Goal: Navigation & Orientation: Find specific page/section

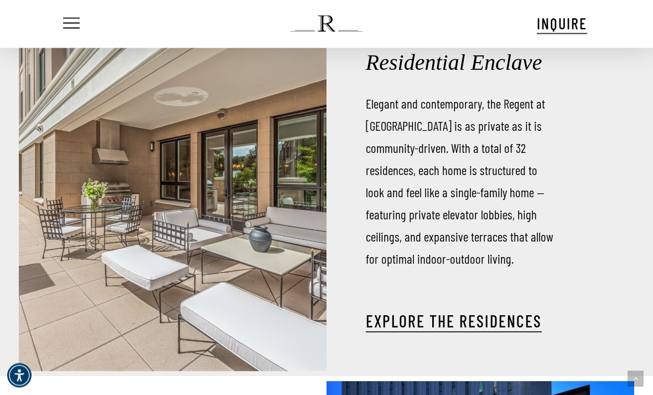
scroll to position [1266, 0]
click at [58, 23] on icon "Navigation Menu" at bounding box center [49, 24] width 17 height 2
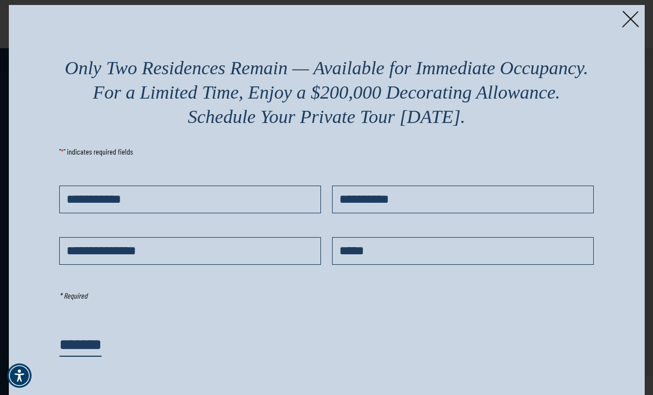
click at [627, 25] on img at bounding box center [630, 19] width 17 height 17
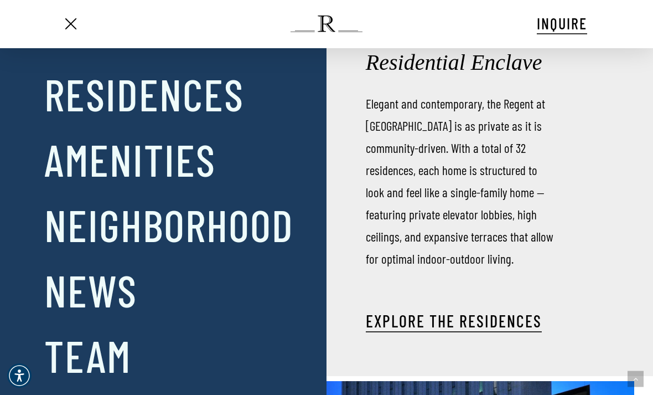
click at [77, 91] on link "Residences" at bounding box center [144, 94] width 200 height 58
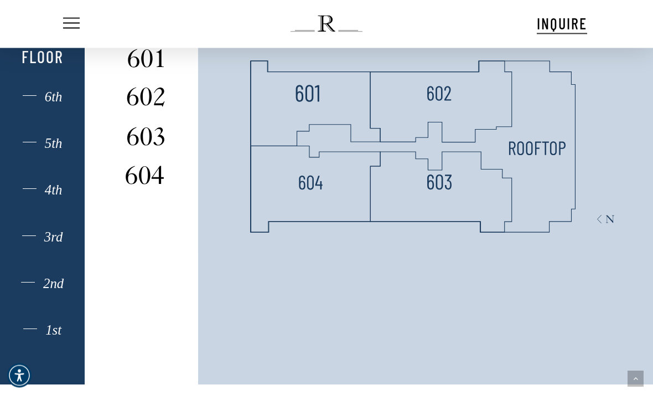
scroll to position [708, 0]
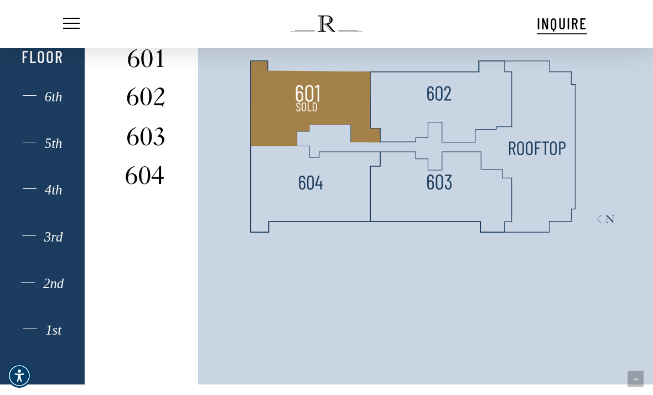
click at [325, 139] on polygon at bounding box center [315, 103] width 129 height 85
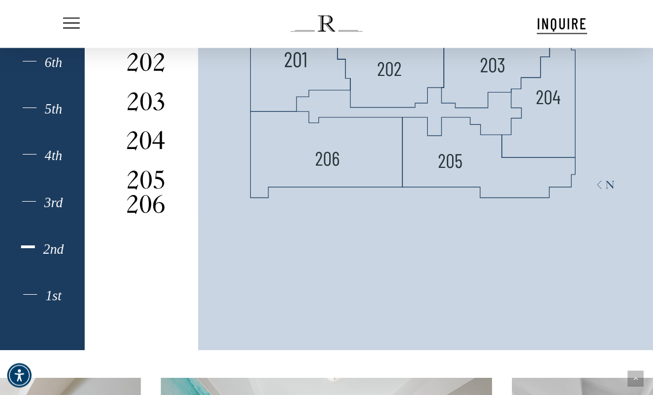
scroll to position [743, 0]
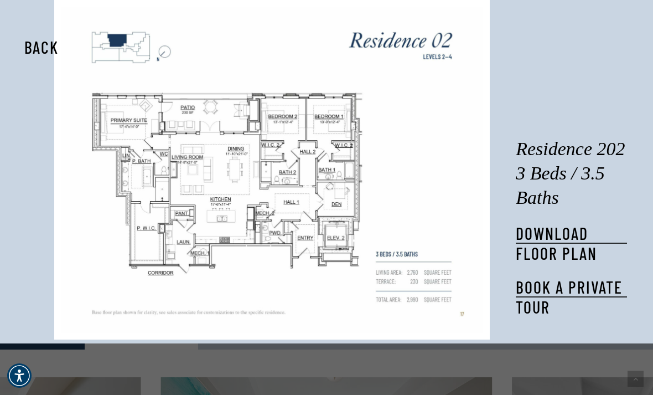
click at [39, 46] on button "Back" at bounding box center [42, 46] width 70 height 25
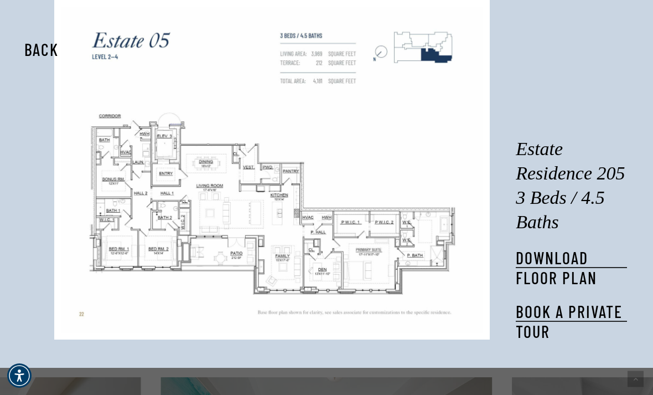
click at [42, 55] on button "Back" at bounding box center [42, 49] width 70 height 25
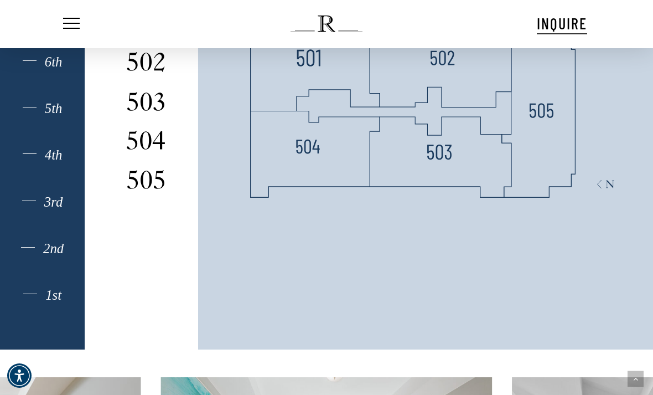
click at [480, 94] on polygon at bounding box center [441, 65] width 142 height 81
click at [464, 102] on polygon at bounding box center [441, 65] width 142 height 81
click at [450, 84] on img at bounding box center [443, 72] width 24 height 24
click at [448, 164] on img at bounding box center [439, 152] width 24 height 24
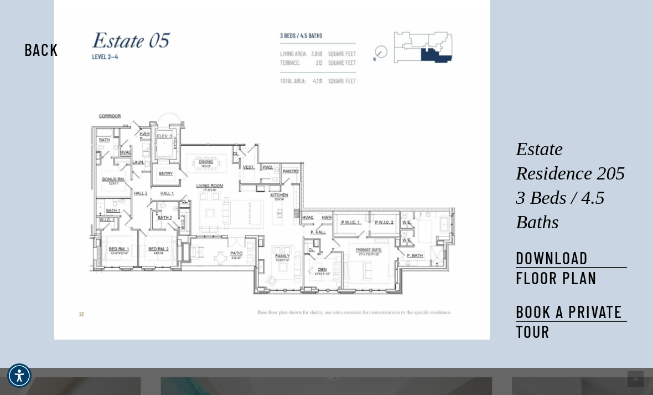
click at [34, 60] on button "Back" at bounding box center [42, 49] width 70 height 25
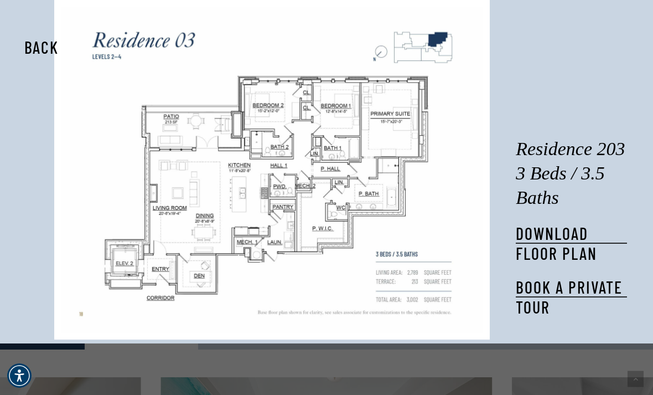
click at [44, 46] on button "Back" at bounding box center [42, 46] width 70 height 25
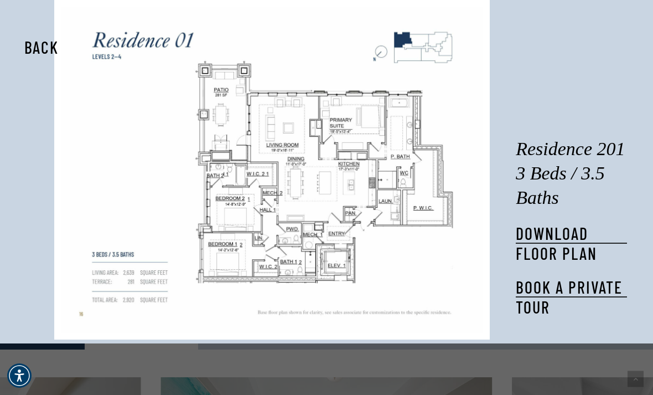
click at [44, 41] on button "Back" at bounding box center [42, 46] width 70 height 25
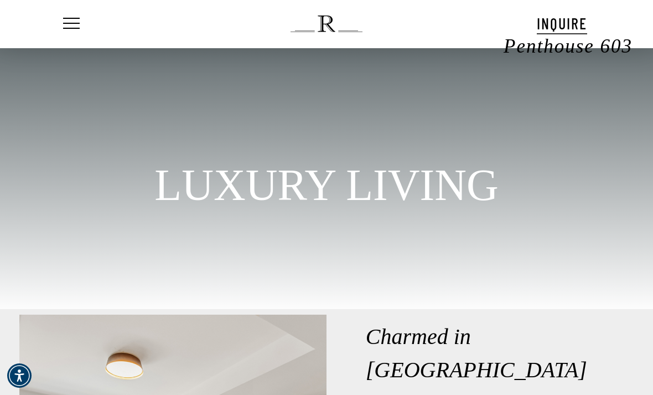
scroll to position [0, 0]
